Goal: Use online tool/utility

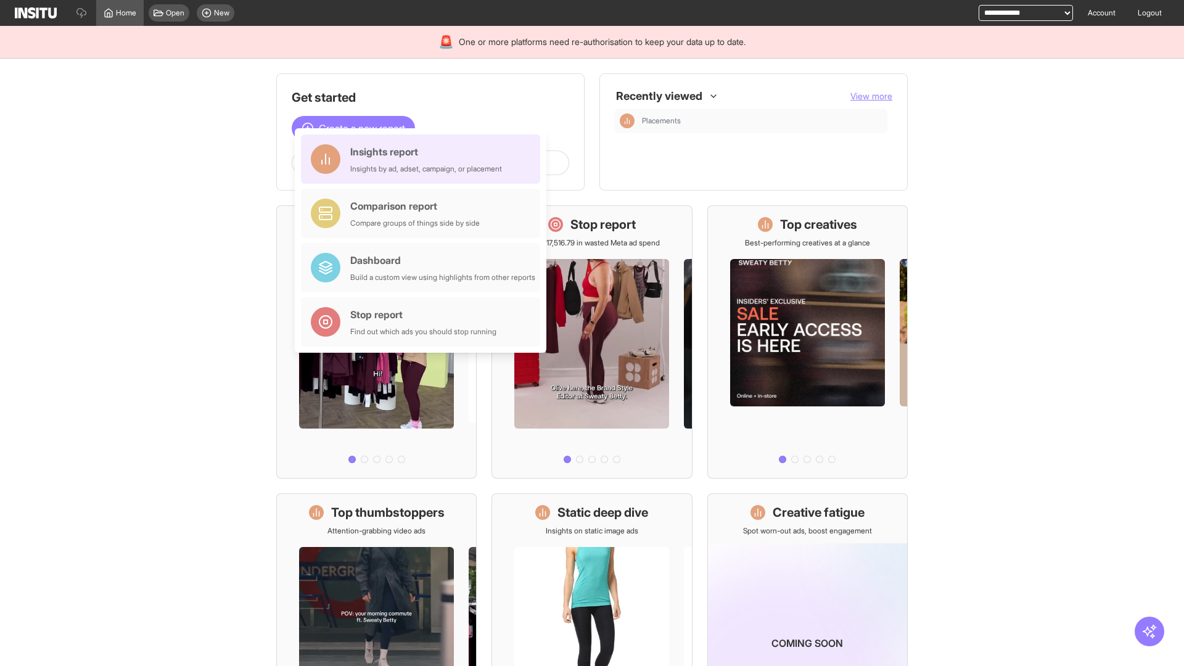
click at [424, 159] on div "Insights report Insights by ad, adset, campaign, or placement" at bounding box center [426, 159] width 152 height 30
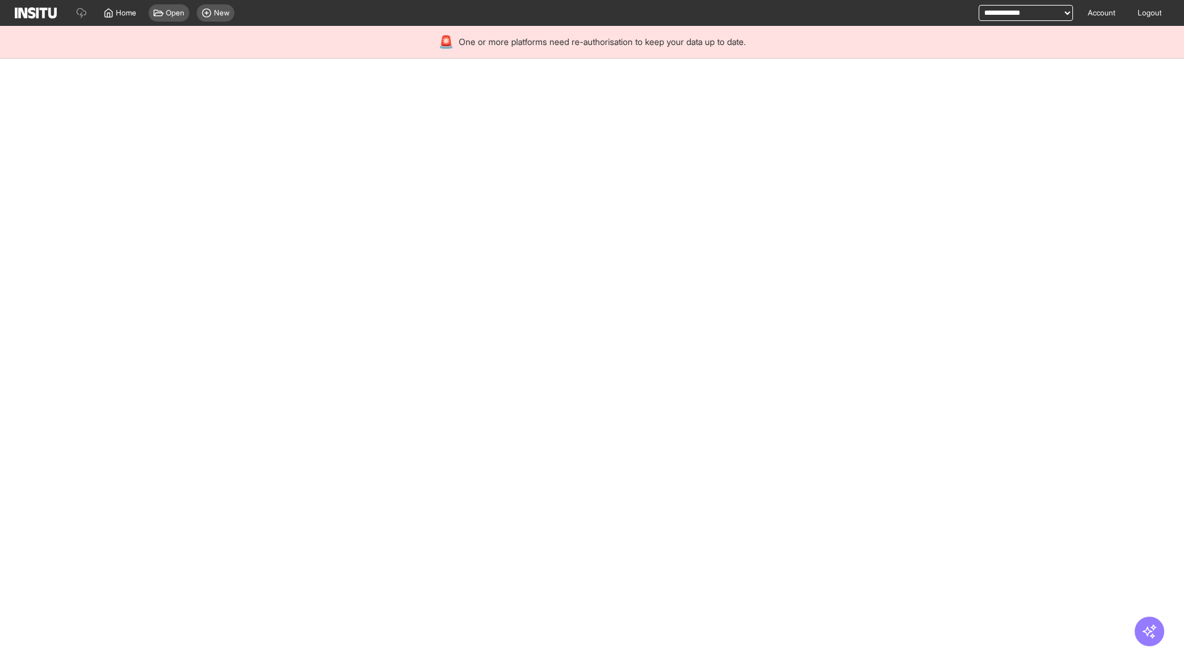
select select "**"
